Goal: Find specific page/section

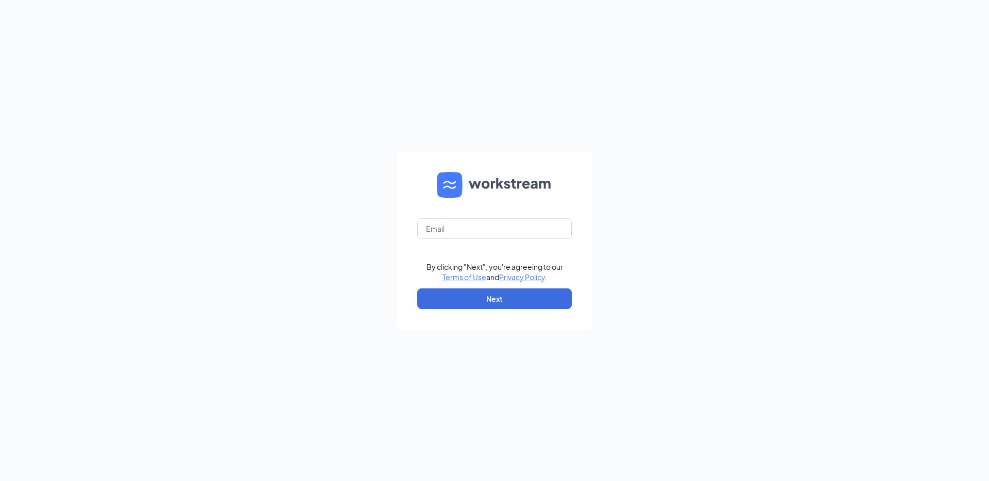
click at [464, 214] on form "By clicking "Next", you're agreeing to our Terms of Use and Privacy Policy . Ne…" at bounding box center [495, 240] width 196 height 178
click at [462, 232] on input "text" at bounding box center [494, 228] width 155 height 21
type input "daniel@workstream.is"
click at [510, 296] on button "Next" at bounding box center [494, 298] width 155 height 21
click at [452, 224] on input "text" at bounding box center [494, 228] width 155 height 21
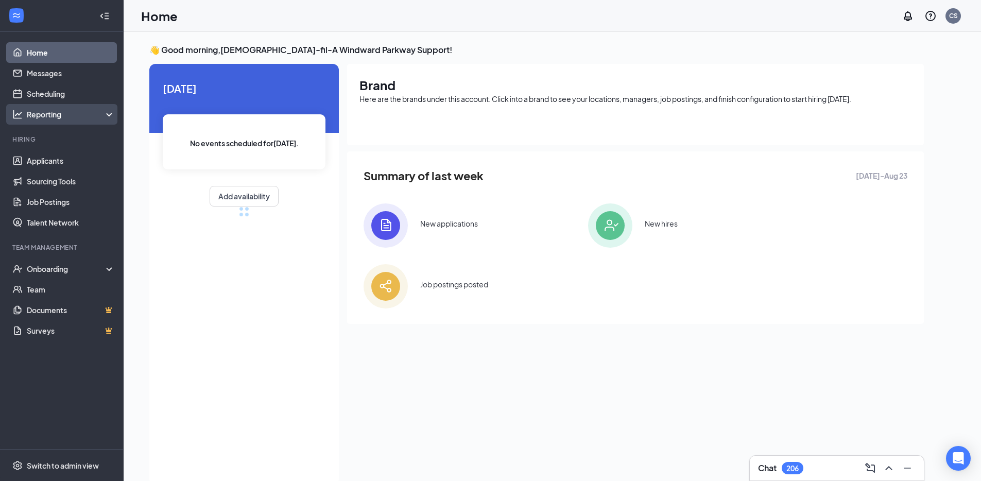
click at [35, 118] on div "Reporting" at bounding box center [71, 114] width 89 height 10
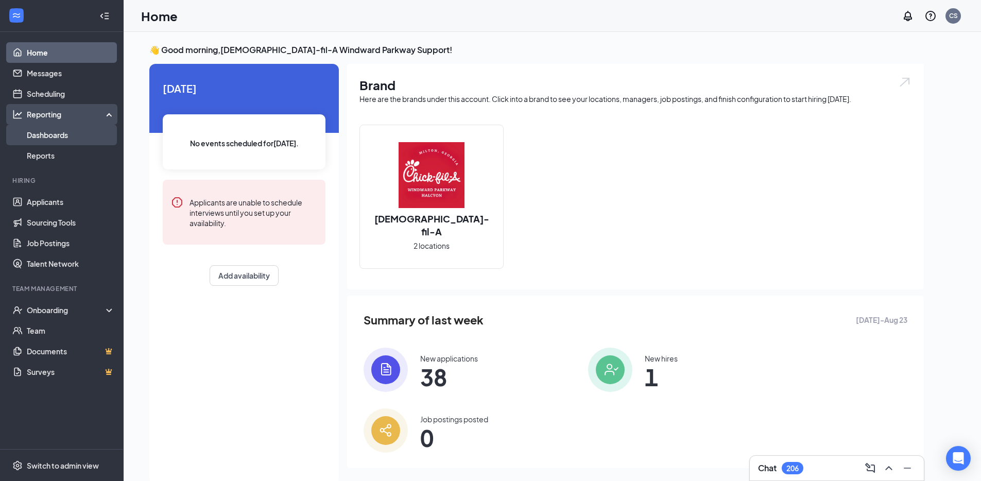
click at [80, 138] on link "Dashboards" at bounding box center [71, 135] width 88 height 21
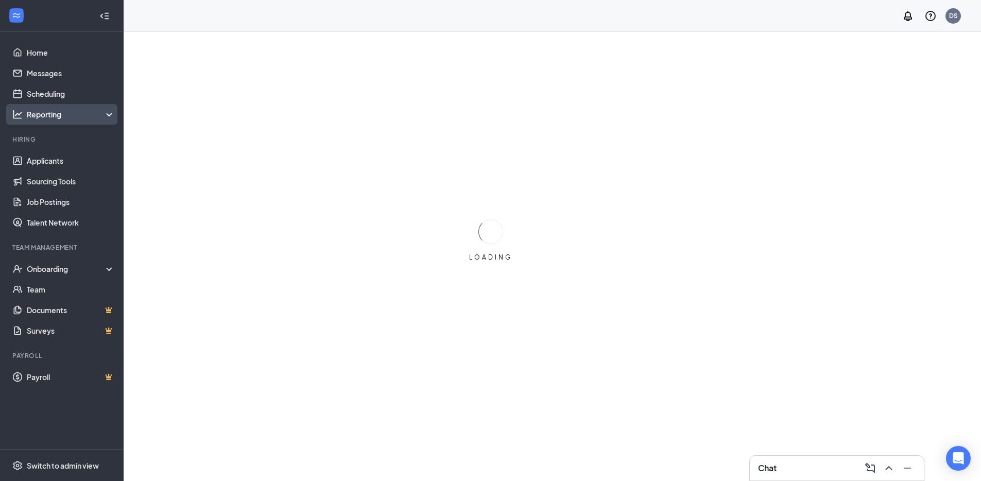
click at [79, 123] on div "Reporting" at bounding box center [62, 114] width 124 height 21
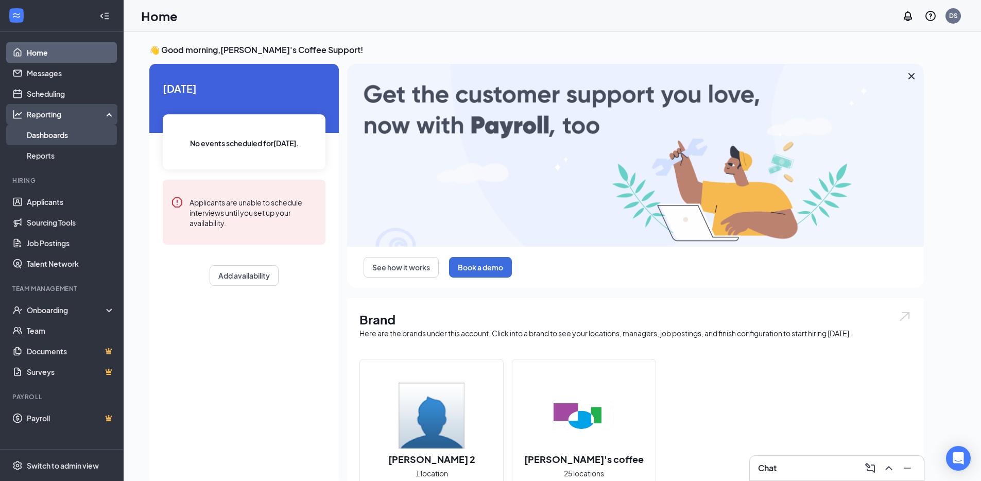
click at [70, 138] on link "Dashboards" at bounding box center [71, 135] width 88 height 21
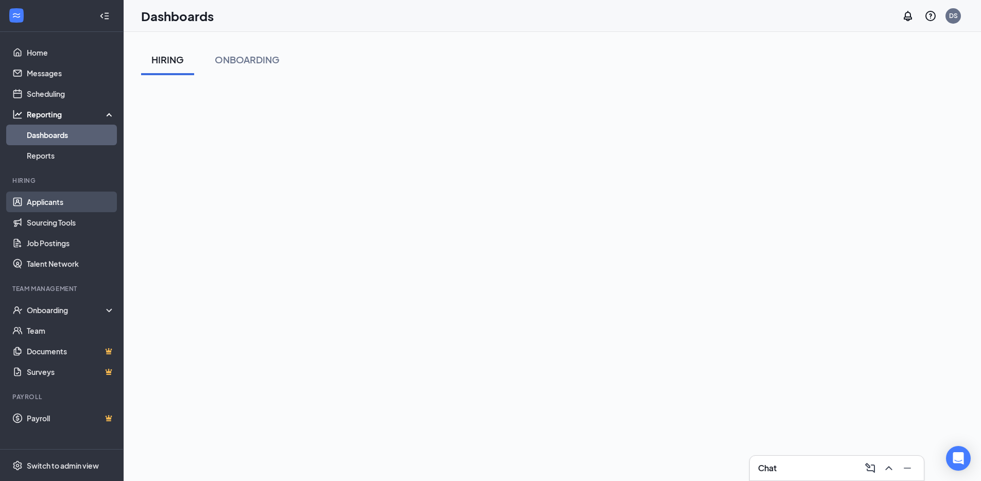
click at [56, 204] on link "Applicants" at bounding box center [71, 202] width 88 height 21
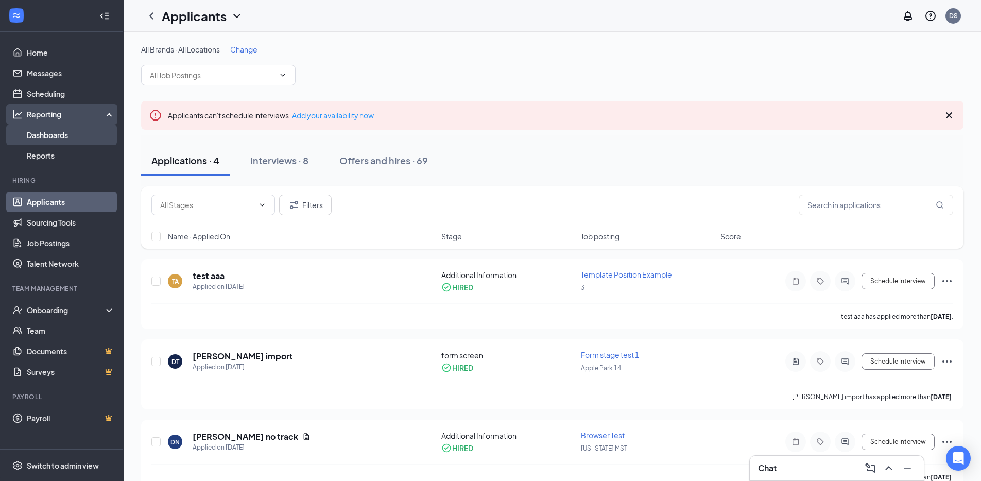
click at [36, 138] on link "Dashboards" at bounding box center [71, 135] width 88 height 21
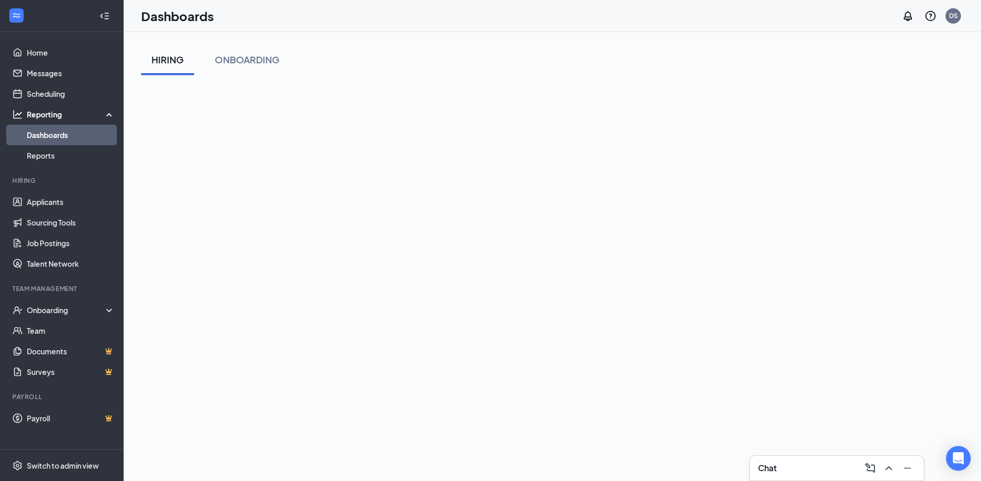
click at [416, 65] on div "HIRING ONBOARDING" at bounding box center [552, 59] width 822 height 31
click at [443, 60] on div "HIRING ONBOARDING" at bounding box center [552, 287] width 822 height 524
